Goal: Information Seeking & Learning: Learn about a topic

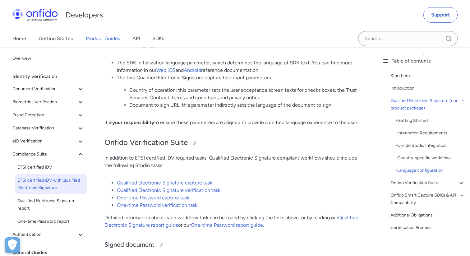
scroll to position [1089, 0]
click at [187, 182] on link "Qualified Electronic Signature capture task" at bounding box center [164, 183] width 95 height 6
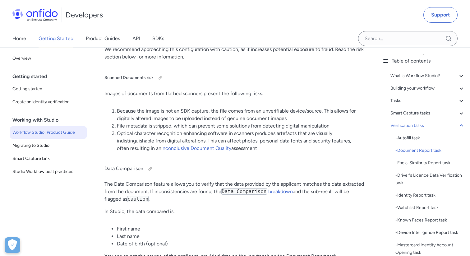
scroll to position [4910, 0]
